Goal: Task Accomplishment & Management: Complete application form

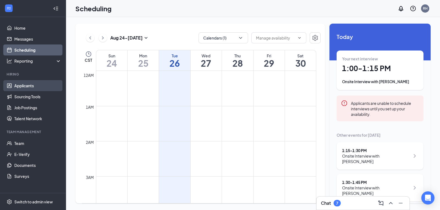
scroll to position [110, 0]
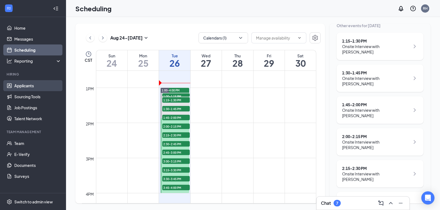
click at [23, 84] on link "Applicants" at bounding box center [37, 85] width 47 height 11
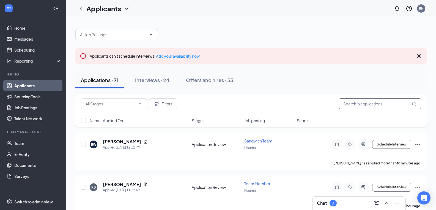
click at [353, 106] on input "text" at bounding box center [380, 104] width 83 height 11
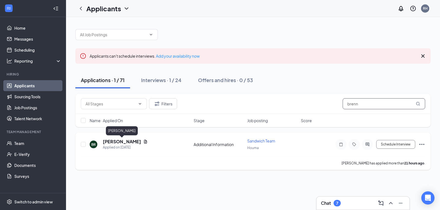
type input "brenn"
click at [132, 144] on h5 "Brennan Rodrigue" at bounding box center [122, 142] width 38 height 6
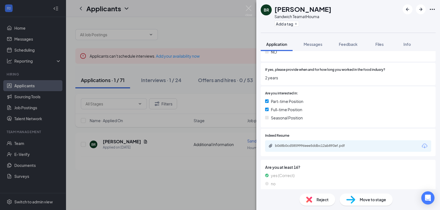
scroll to position [158, 0]
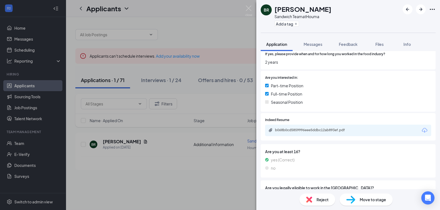
click at [369, 132] on div "b068b0cd5859996eee5ddbc12ab893ef.pdf" at bounding box center [348, 131] width 166 height 12
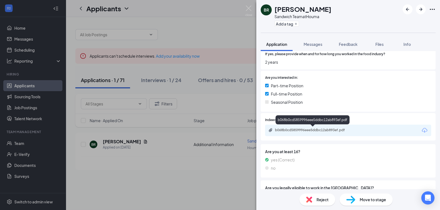
click at [321, 132] on div "b068b0cd5859996eee5ddbc12ab893ef.pdf" at bounding box center [313, 130] width 77 height 4
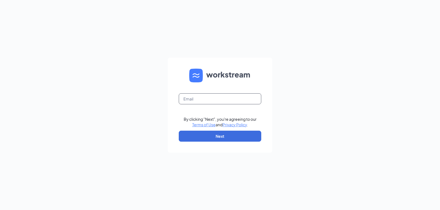
click at [225, 96] on input "text" at bounding box center [220, 99] width 83 height 11
type input "rachel.hebert@kaleocsc.com"
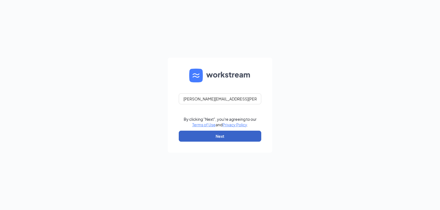
click at [221, 139] on button "Next" at bounding box center [220, 136] width 83 height 11
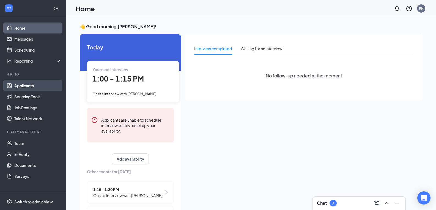
click at [25, 87] on link "Applicants" at bounding box center [37, 85] width 47 height 11
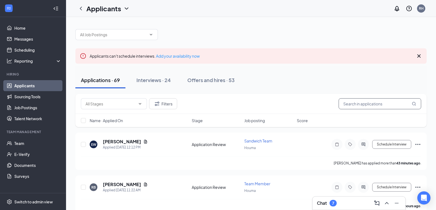
click at [388, 106] on input "text" at bounding box center [380, 104] width 83 height 11
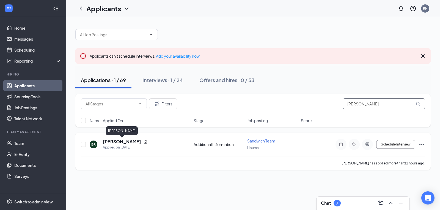
type input "brennan"
click at [130, 140] on h5 "Brennan Rodrigue" at bounding box center [122, 142] width 38 height 6
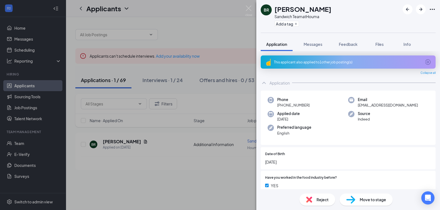
click at [370, 202] on span "Move to stage" at bounding box center [373, 200] width 26 height 6
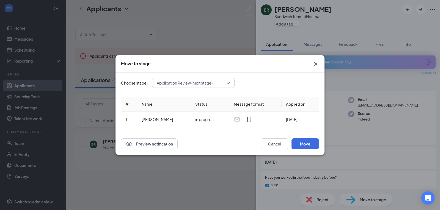
click at [216, 83] on span "Application Review (next stage)" at bounding box center [191, 83] width 68 height 8
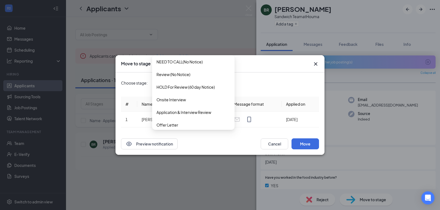
scroll to position [57, 0]
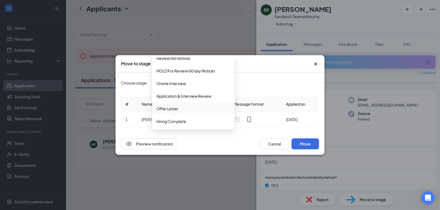
click at [178, 113] on div "Offer Letter" at bounding box center [193, 109] width 83 height 13
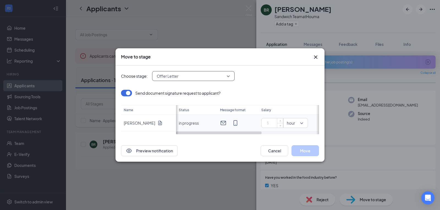
click at [276, 122] on input at bounding box center [273, 123] width 19 height 8
type input "9"
click at [308, 157] on div "Preview notification Cancel Move" at bounding box center [220, 151] width 209 height 22
click at [306, 152] on button "Move" at bounding box center [306, 151] width 28 height 11
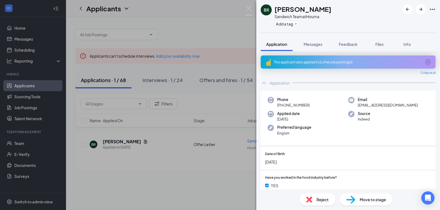
click at [374, 199] on span "Move to stage" at bounding box center [373, 200] width 26 height 6
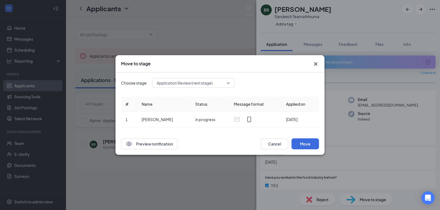
click at [184, 84] on span "Application Review (next stage)" at bounding box center [185, 83] width 56 height 8
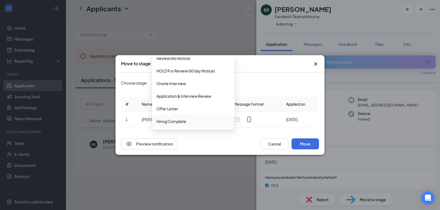
click at [179, 124] on span "Hiring Complete" at bounding box center [172, 122] width 30 height 6
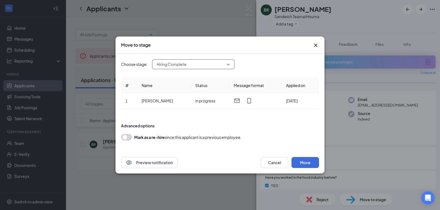
click at [298, 171] on div "Preview notification Cancel Move" at bounding box center [220, 163] width 209 height 22
click at [312, 163] on button "Move" at bounding box center [306, 162] width 28 height 11
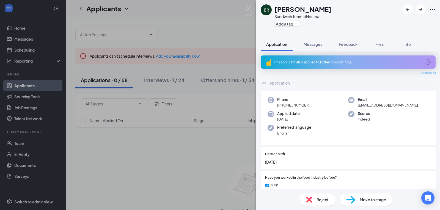
click at [1, 169] on div "BR Brennan Rodrigue Sandwich Team at Houma Add a tag Application Messages Feedb…" at bounding box center [220, 105] width 440 height 210
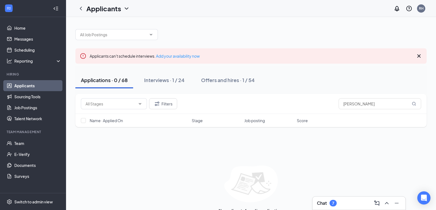
click at [24, 88] on link "Applicants" at bounding box center [37, 85] width 47 height 11
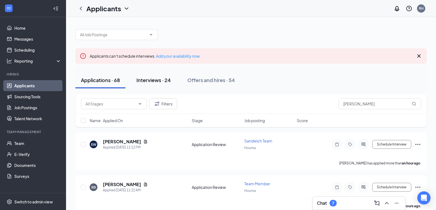
click at [156, 79] on div "Interviews · 24" at bounding box center [153, 80] width 34 height 7
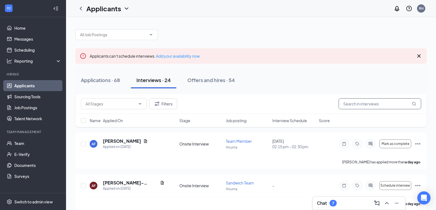
click at [362, 106] on input "text" at bounding box center [380, 104] width 83 height 11
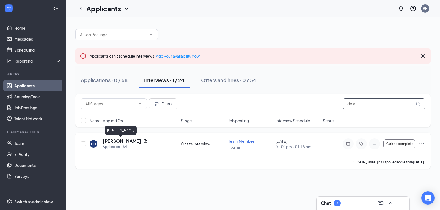
type input "delai"
click at [121, 139] on h5 "Delaina Dinnat" at bounding box center [122, 141] width 38 height 6
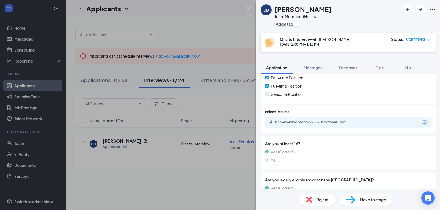
scroll to position [192, 0]
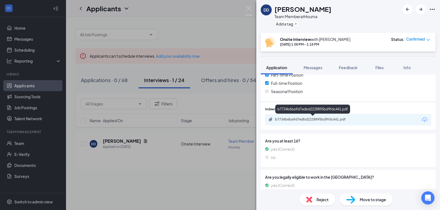
click at [334, 120] on div "b7734b6ba9d7edbd2228895bd9fdc441.pdf" at bounding box center [313, 119] width 77 height 4
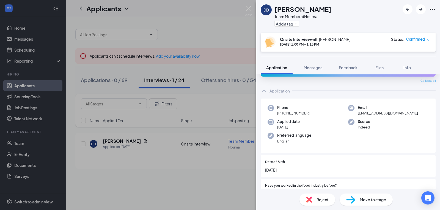
scroll to position [0, 0]
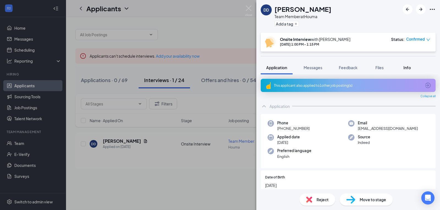
click at [411, 68] on span "Info" at bounding box center [407, 67] width 7 height 5
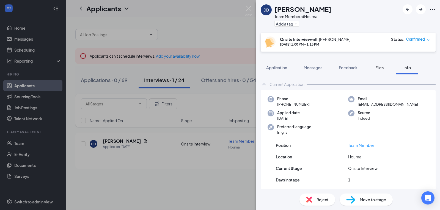
click at [381, 68] on span "Files" at bounding box center [380, 67] width 8 height 5
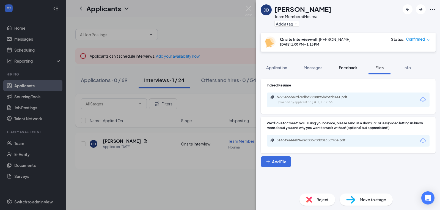
click at [348, 69] on span "Feedback" at bounding box center [348, 67] width 19 height 5
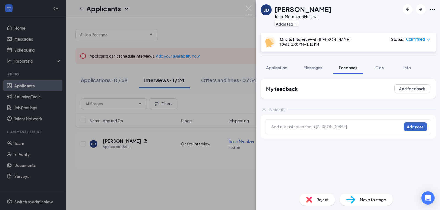
click at [418, 125] on button "Add note" at bounding box center [415, 127] width 23 height 9
click at [291, 128] on div at bounding box center [337, 127] width 130 height 6
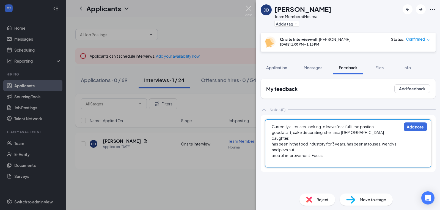
click at [251, 9] on img at bounding box center [248, 11] width 7 height 11
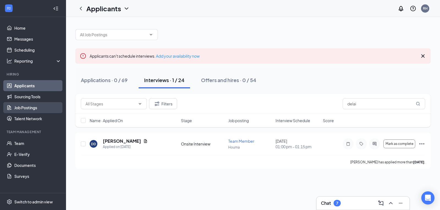
click at [27, 109] on link "Job Postings" at bounding box center [37, 107] width 47 height 11
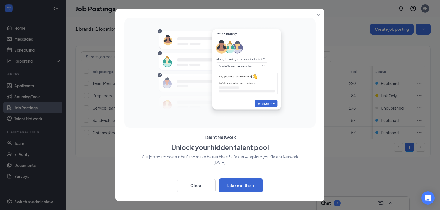
click at [317, 12] on button "Close" at bounding box center [320, 14] width 10 height 10
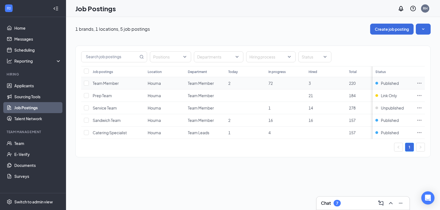
click at [417, 81] on icon "Ellipses" at bounding box center [420, 84] width 6 height 6
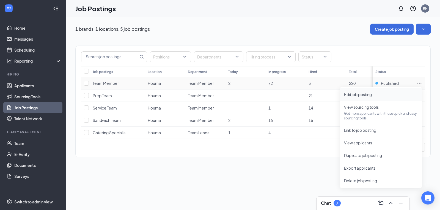
click at [360, 95] on span "Edit job posting" at bounding box center [358, 94] width 28 height 5
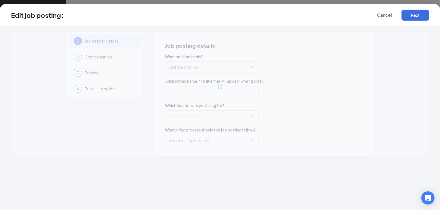
type input "Team Member"
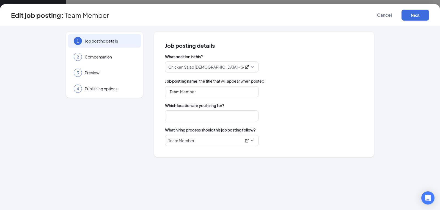
type input "Houma"
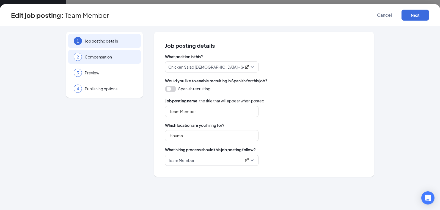
click at [102, 58] on span "Compensation" at bounding box center [110, 57] width 51 height 6
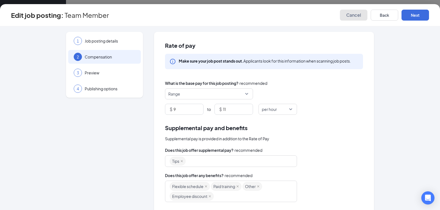
click at [356, 15] on span "Cancel" at bounding box center [353, 15] width 15 height 6
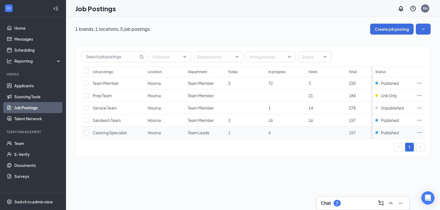
click at [419, 132] on icon "Ellipses" at bounding box center [420, 133] width 6 height 6
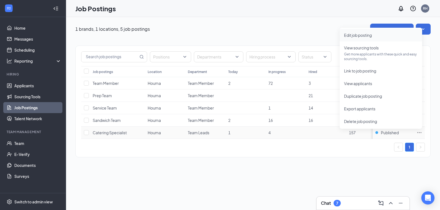
click at [363, 34] on span "Edit job posting" at bounding box center [358, 35] width 28 height 5
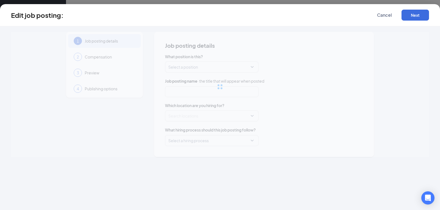
type input "Catering Specialist"
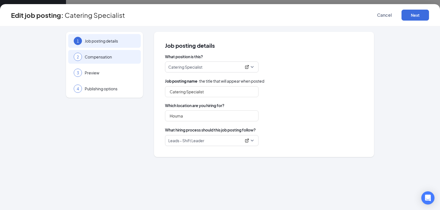
click at [96, 63] on div "2 Compensation" at bounding box center [104, 57] width 73 height 14
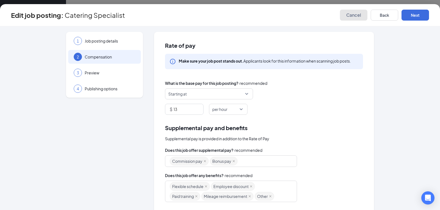
click at [364, 19] on button "Cancel" at bounding box center [354, 15] width 28 height 11
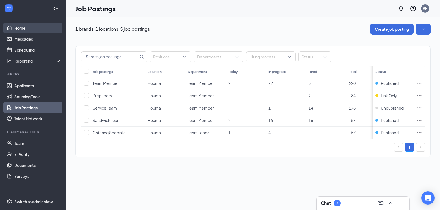
click at [18, 28] on link "Home" at bounding box center [37, 28] width 47 height 11
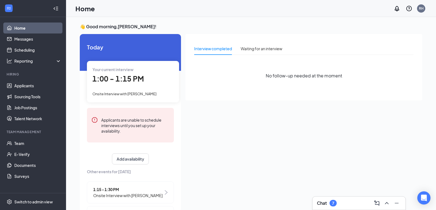
scroll to position [12, 0]
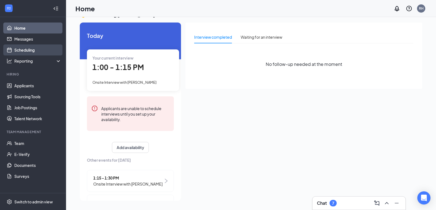
click at [23, 48] on link "Scheduling" at bounding box center [37, 50] width 47 height 11
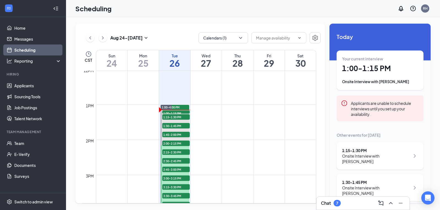
scroll to position [422, 0]
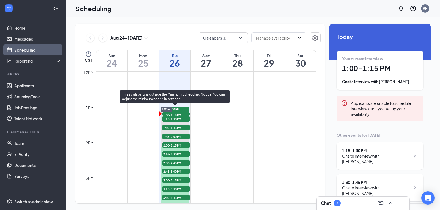
click at [180, 119] on span "1:15-1:30 PM" at bounding box center [176, 119] width 28 height 6
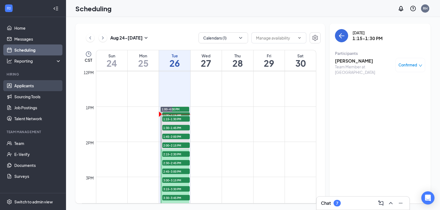
click at [28, 87] on link "Applicants" at bounding box center [37, 85] width 47 height 11
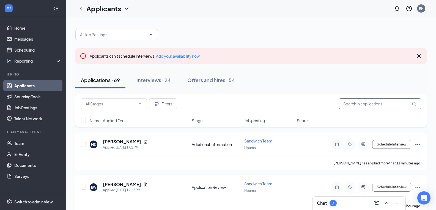
click at [369, 104] on input "text" at bounding box center [380, 104] width 83 height 11
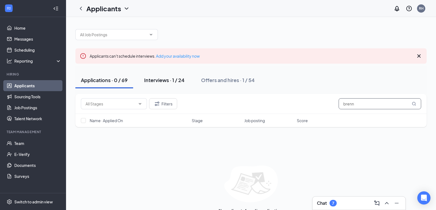
type input "brenn"
click at [160, 76] on button "Interviews · 1 / 24" at bounding box center [164, 80] width 51 height 17
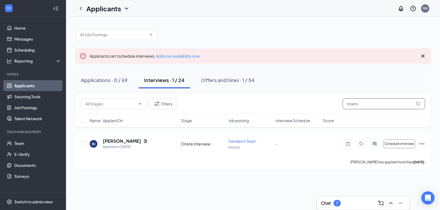
click at [364, 102] on input "brenn" at bounding box center [384, 104] width 83 height 11
type input "bren"
click at [238, 80] on div "Offers and hires · 2 / 54" at bounding box center [228, 80] width 55 height 7
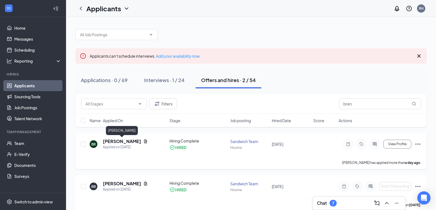
click at [128, 141] on h5 "Brennan Rodrigue" at bounding box center [122, 142] width 38 height 6
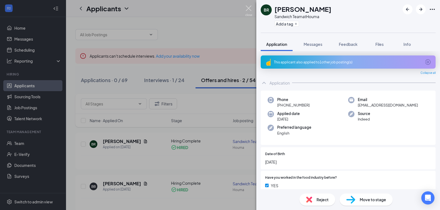
click at [247, 11] on img at bounding box center [248, 11] width 7 height 11
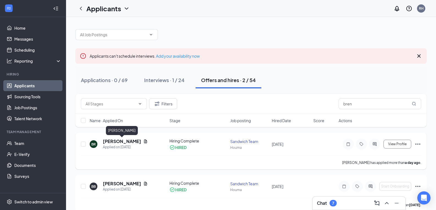
click at [122, 142] on h5 "Brennan Rodrigue" at bounding box center [122, 142] width 38 height 6
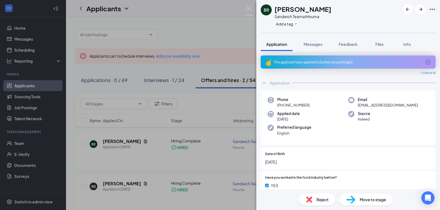
click at [367, 202] on span "Move to stage" at bounding box center [373, 200] width 26 height 6
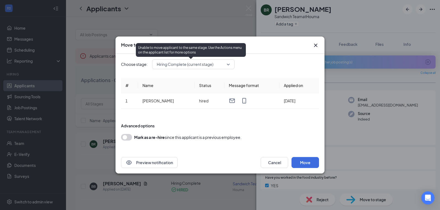
click at [200, 64] on span "Hiring Complete (current stage)" at bounding box center [185, 64] width 57 height 8
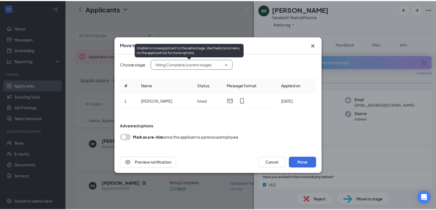
scroll to position [57, 0]
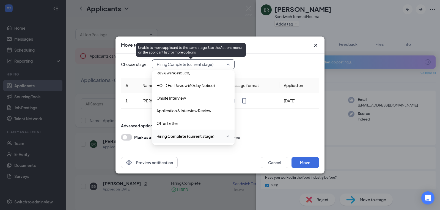
click at [200, 64] on span "Hiring Complete (current stage)" at bounding box center [185, 64] width 57 height 8
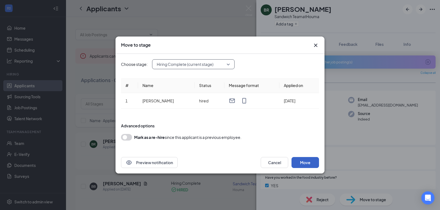
click at [307, 163] on button "Move" at bounding box center [306, 162] width 28 height 11
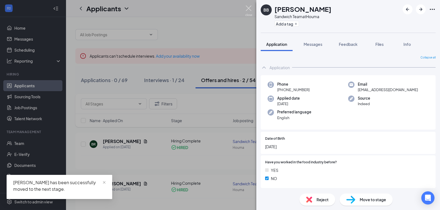
click at [250, 7] on img at bounding box center [248, 11] width 7 height 11
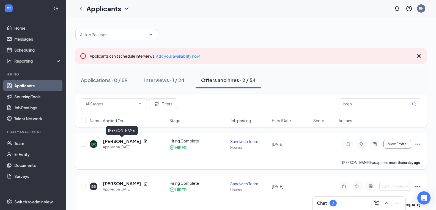
click at [127, 143] on h5 "Brennan Rodrigue" at bounding box center [122, 142] width 38 height 6
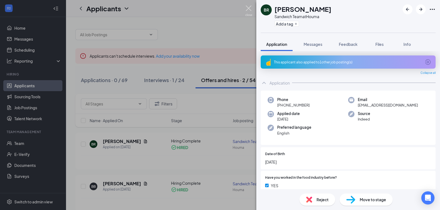
click at [247, 8] on img at bounding box center [248, 11] width 7 height 11
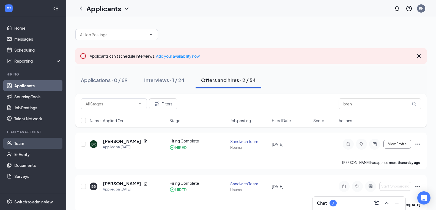
click at [26, 141] on link "Team" at bounding box center [37, 143] width 47 height 11
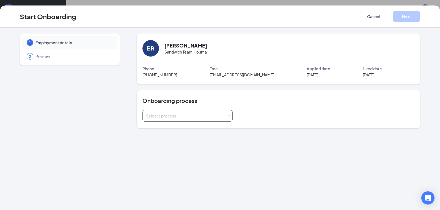
click at [193, 117] on div "Select a process" at bounding box center [186, 116] width 81 height 6
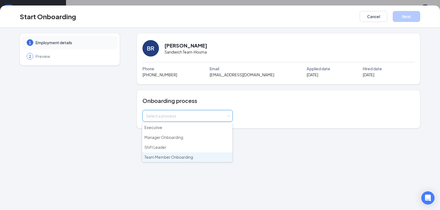
click at [164, 158] on span "Team Member Onboarding" at bounding box center [168, 157] width 49 height 5
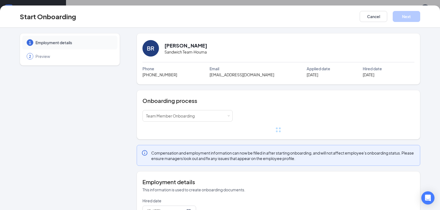
scroll to position [71, 0]
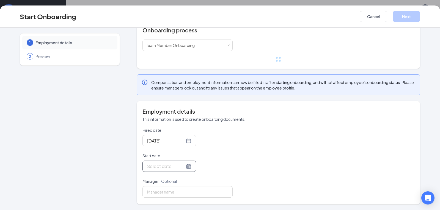
click at [184, 168] on div at bounding box center [169, 166] width 44 height 7
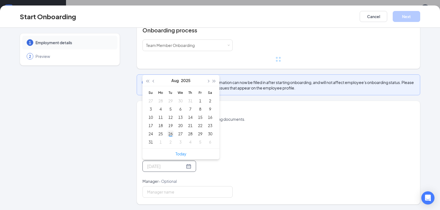
type input "Aug 26, 2025"
click at [167, 134] on div "26" at bounding box center [170, 134] width 7 height 7
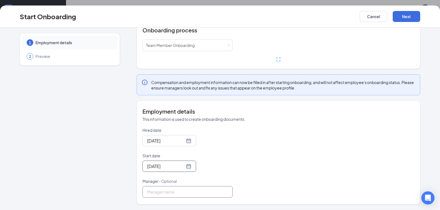
click at [187, 198] on input "Manager - Optional" at bounding box center [188, 193] width 90 height 12
type input "Rachel Hebert"
click at [409, 17] on button "Next" at bounding box center [407, 16] width 28 height 11
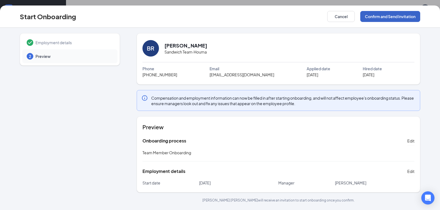
click at [391, 18] on button "Confirm and Send Invitation" at bounding box center [390, 16] width 60 height 11
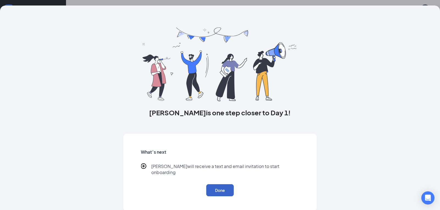
click at [220, 185] on button "Done" at bounding box center [220, 191] width 28 height 12
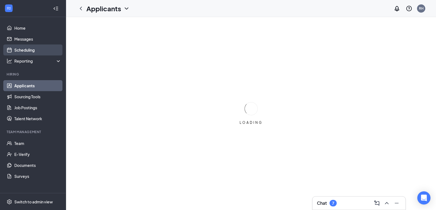
click at [24, 51] on link "Scheduling" at bounding box center [37, 50] width 47 height 11
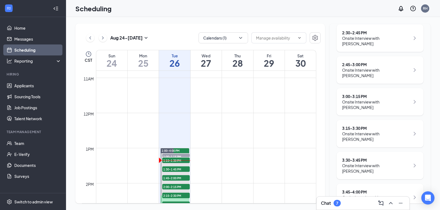
scroll to position [379, 0]
